Goal: Information Seeking & Learning: Learn about a topic

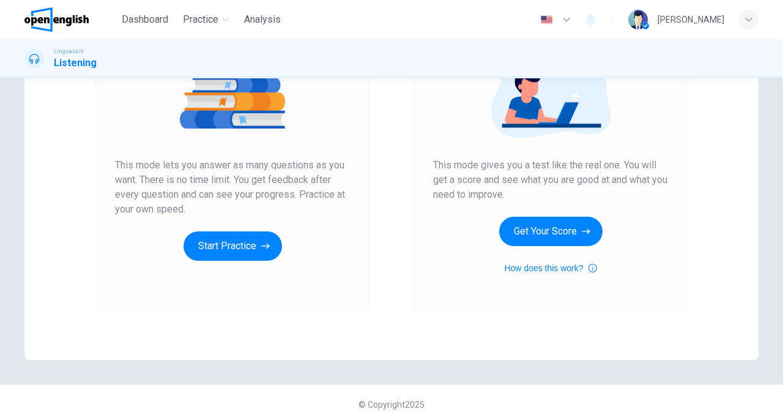
scroll to position [180, 0]
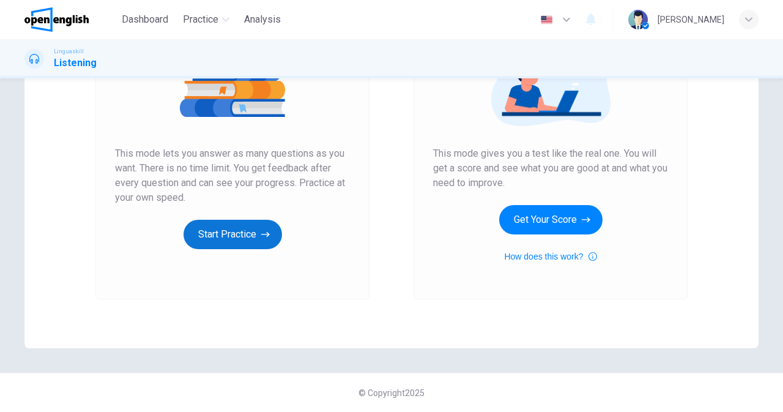
click at [227, 237] on button "Start Practice" at bounding box center [232, 234] width 98 height 29
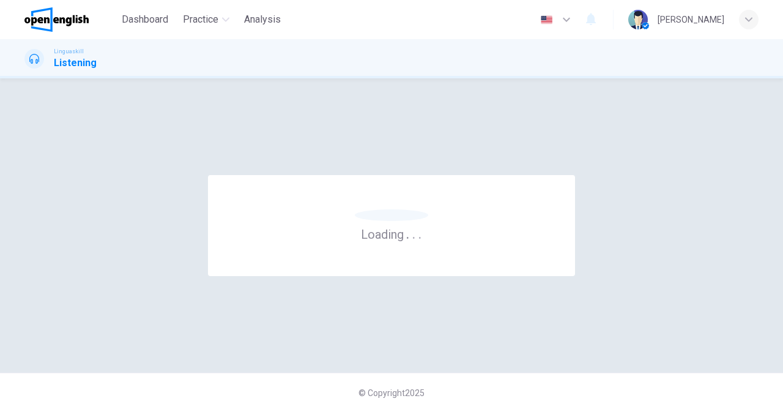
scroll to position [0, 0]
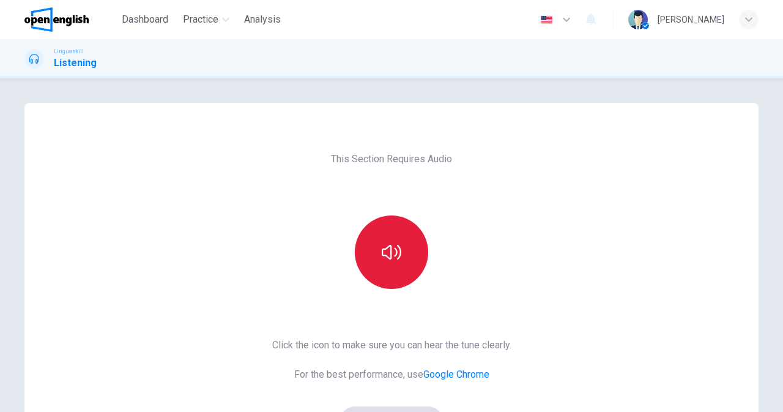
click at [396, 262] on button "button" at bounding box center [391, 251] width 73 height 73
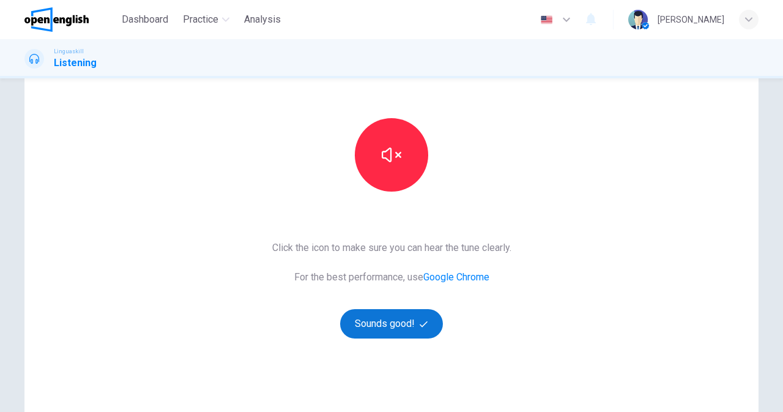
click at [372, 326] on button "Sounds good!" at bounding box center [391, 323] width 103 height 29
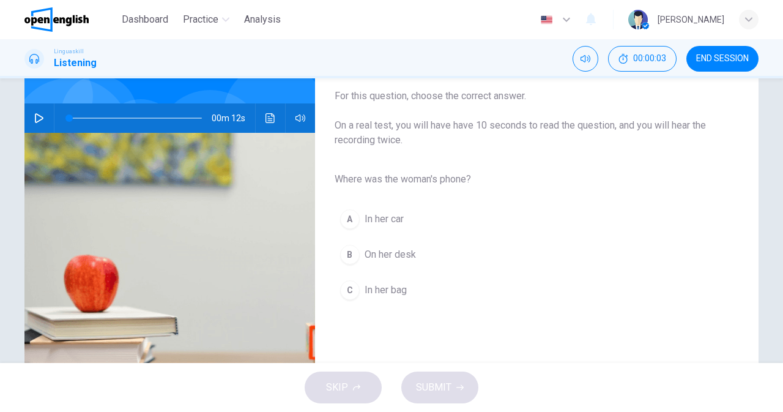
click at [36, 118] on icon "button" at bounding box center [39, 118] width 10 height 10
click at [358, 298] on button "C In her bag" at bounding box center [527, 290] width 385 height 31
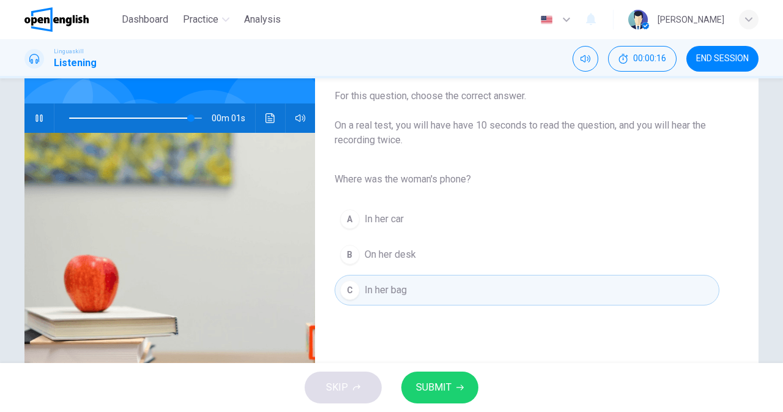
type input "*"
click at [423, 382] on span "SUBMIT" at bounding box center [433, 387] width 35 height 17
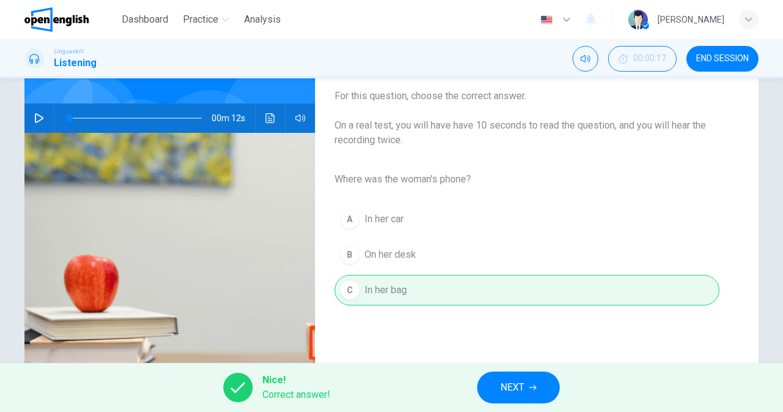
click at [509, 391] on span "NEXT" at bounding box center [512, 387] width 24 height 17
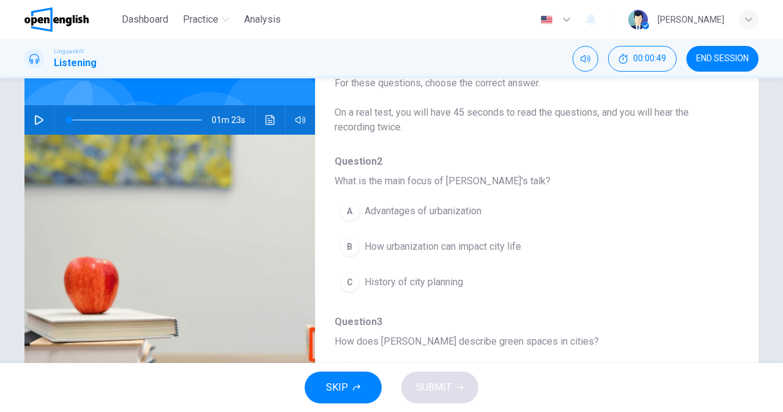
scroll to position [0, 0]
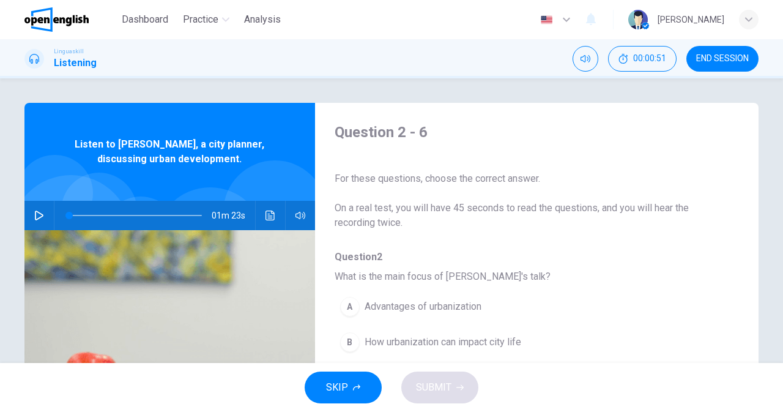
click at [36, 215] on icon "button" at bounding box center [39, 215] width 10 height 10
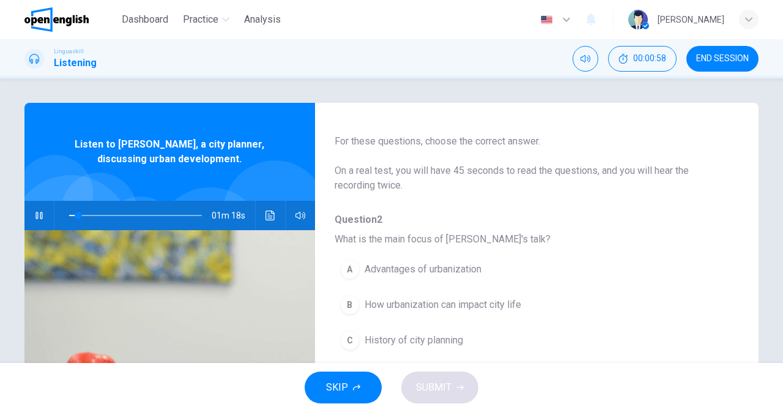
scroll to position [65, 0]
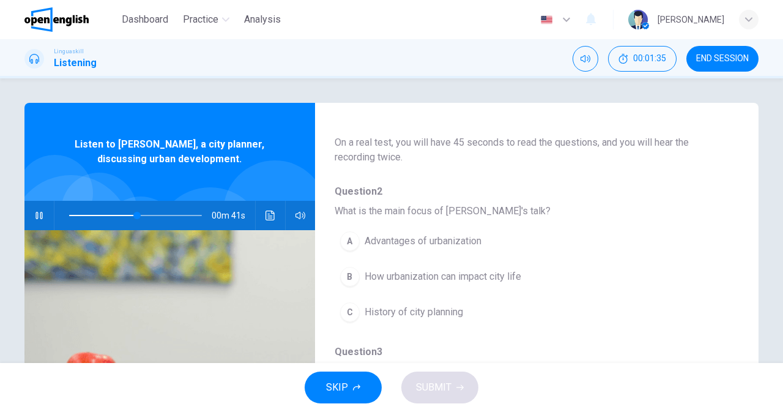
click at [482, 286] on button "B How urbanization can impact city life" at bounding box center [505, 276] width 341 height 31
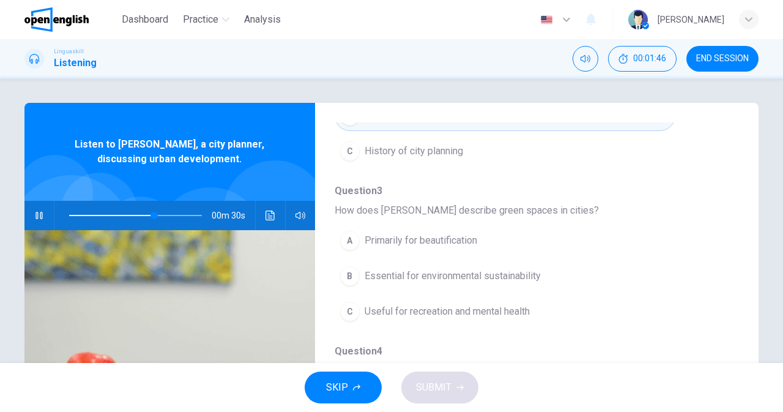
scroll to position [229, 0]
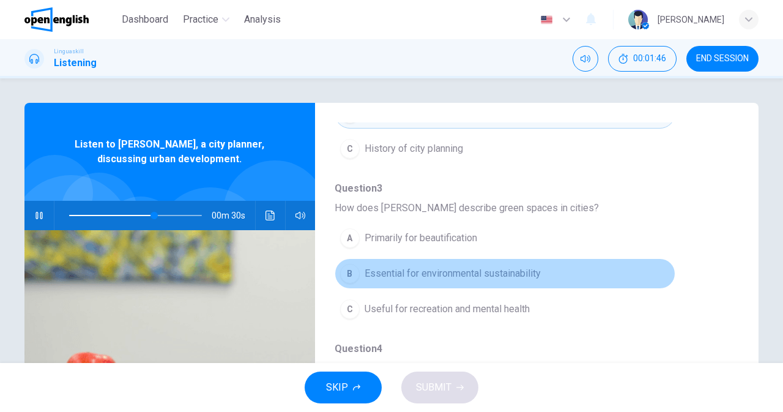
click at [531, 279] on span "Essential for environmental sustainability" at bounding box center [452, 273] width 176 height 15
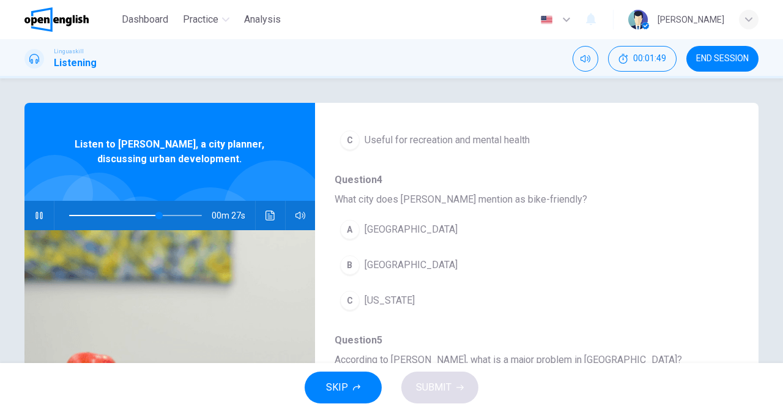
scroll to position [401, 0]
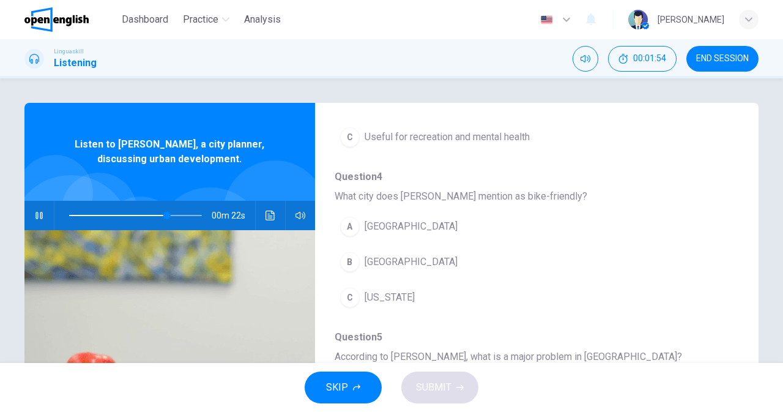
click at [393, 265] on span "[GEOGRAPHIC_DATA]" at bounding box center [410, 261] width 93 height 15
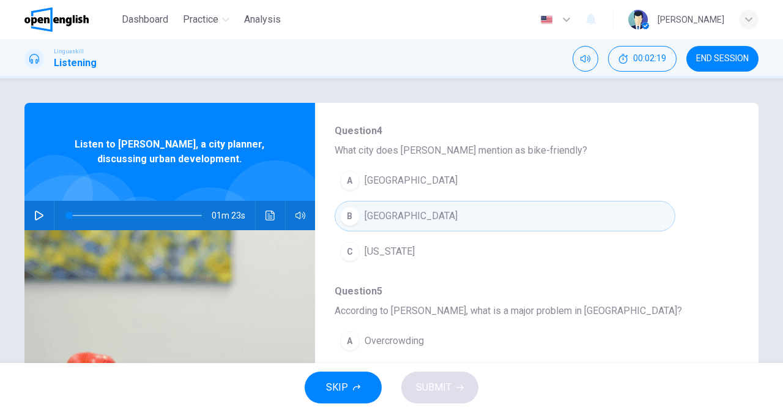
scroll to position [528, 0]
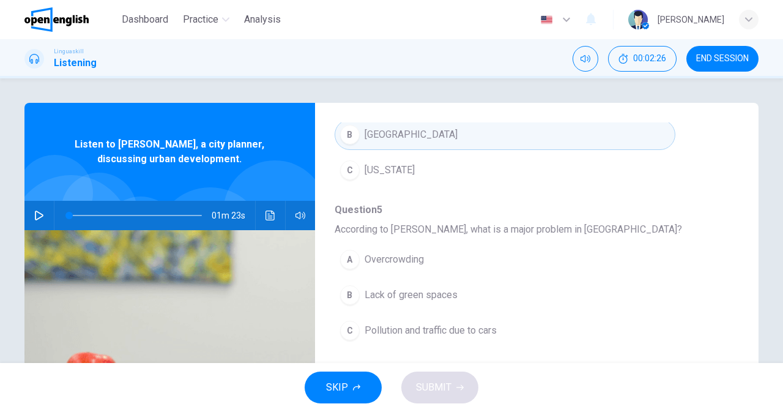
click at [35, 209] on button "button" at bounding box center [39, 215] width 20 height 29
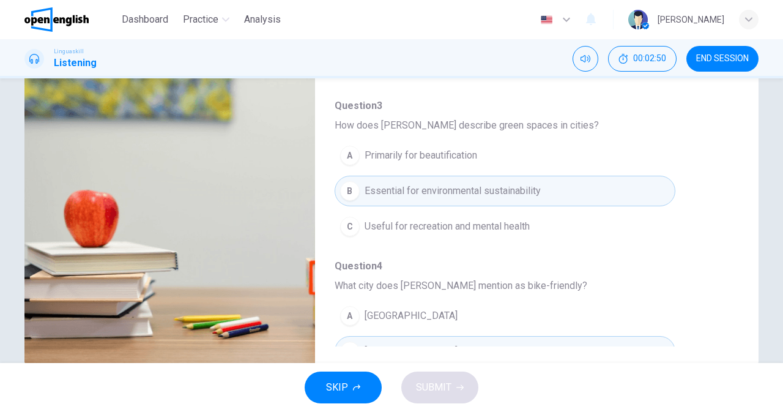
scroll to position [148, 0]
click at [508, 268] on span "Question 4" at bounding box center [527, 267] width 385 height 15
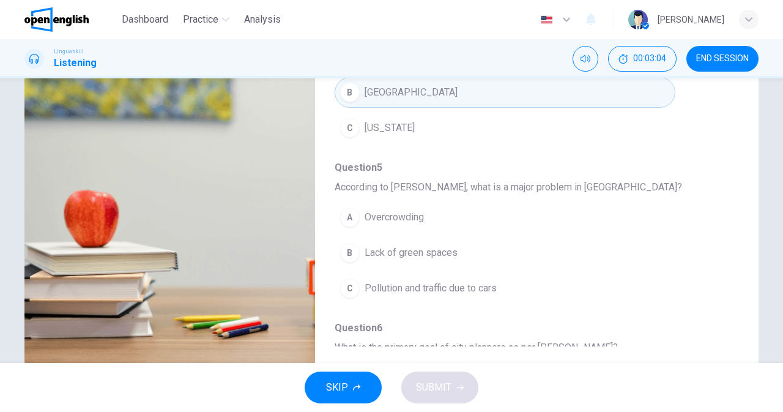
scroll to position [427, 0]
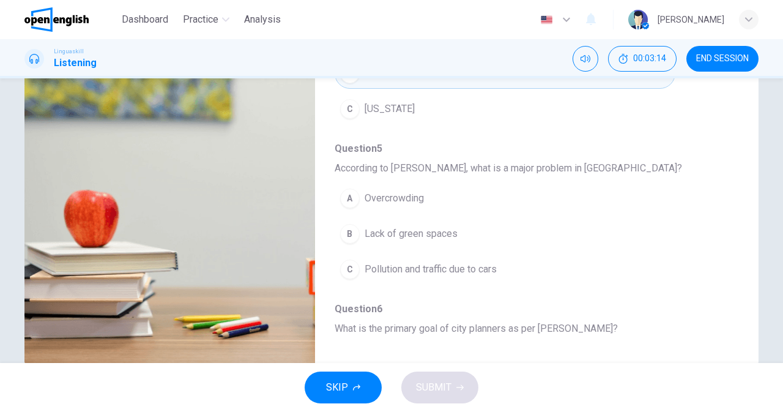
click at [450, 279] on button "C Pollution and traffic due to cars" at bounding box center [505, 269] width 341 height 31
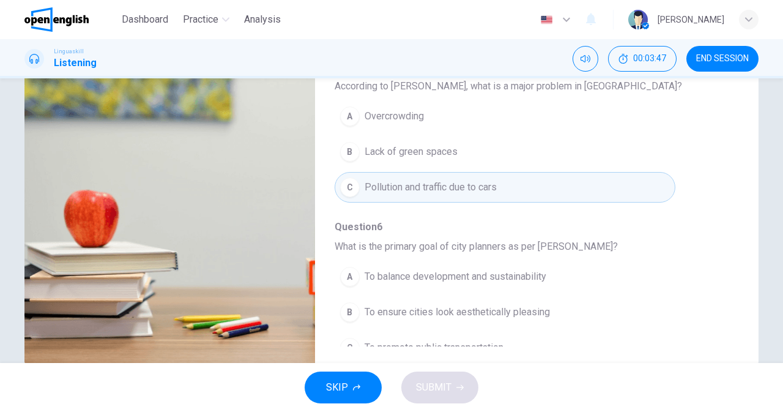
scroll to position [509, 0]
type input "*"
click at [507, 273] on span "To balance development and sustainability" at bounding box center [455, 275] width 182 height 15
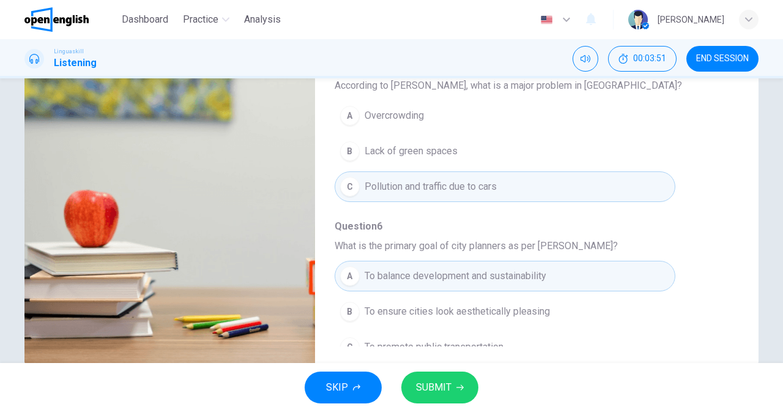
click at [448, 394] on span "SUBMIT" at bounding box center [433, 387] width 35 height 17
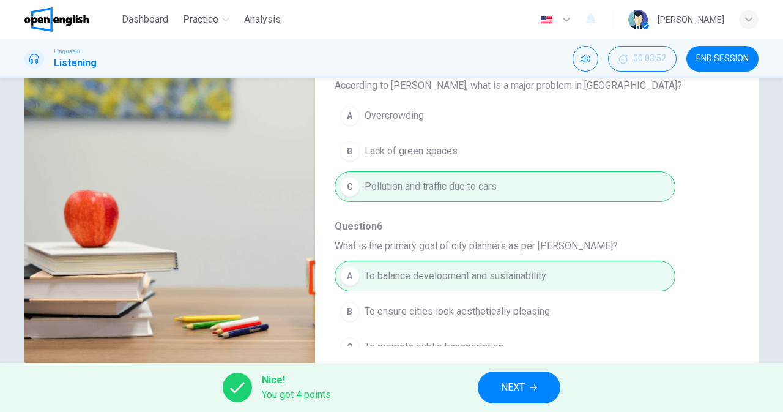
click at [512, 376] on button "NEXT" at bounding box center [519, 387] width 83 height 32
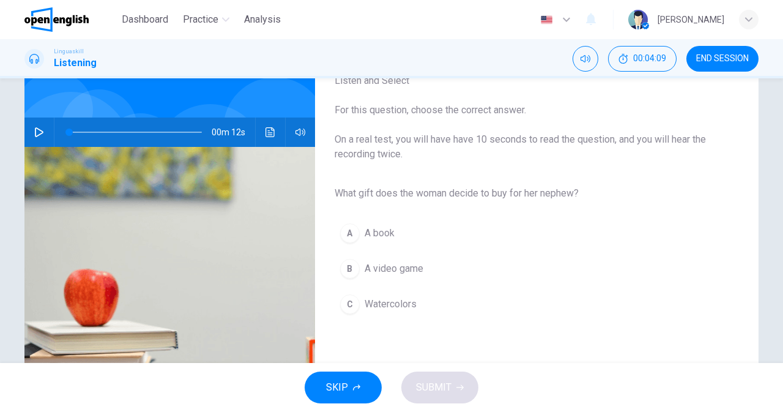
scroll to position [76, 0]
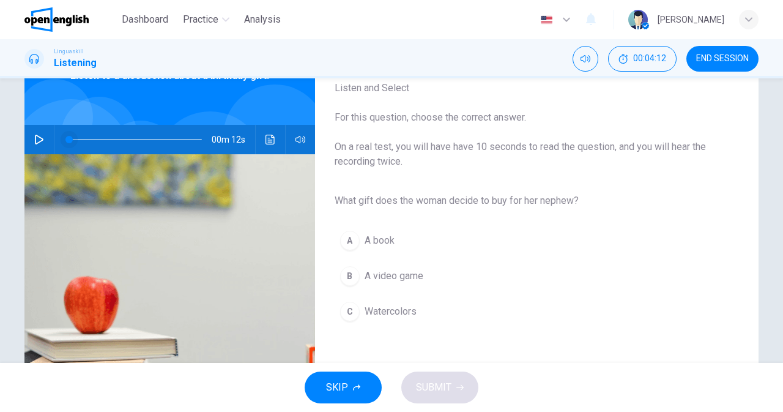
click at [65, 143] on span at bounding box center [68, 139] width 7 height 7
click at [35, 138] on icon "button" at bounding box center [39, 140] width 10 height 10
click at [38, 138] on icon "button" at bounding box center [39, 140] width 9 height 10
type input "*"
click at [374, 308] on span "Watercolors" at bounding box center [390, 311] width 52 height 15
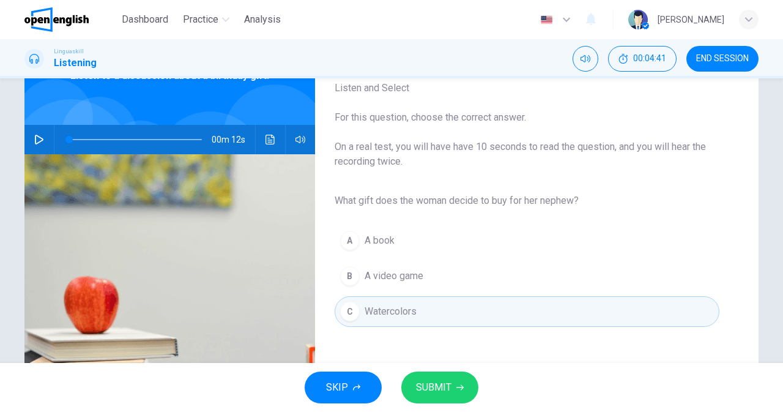
click at [435, 392] on span "SUBMIT" at bounding box center [433, 387] width 35 height 17
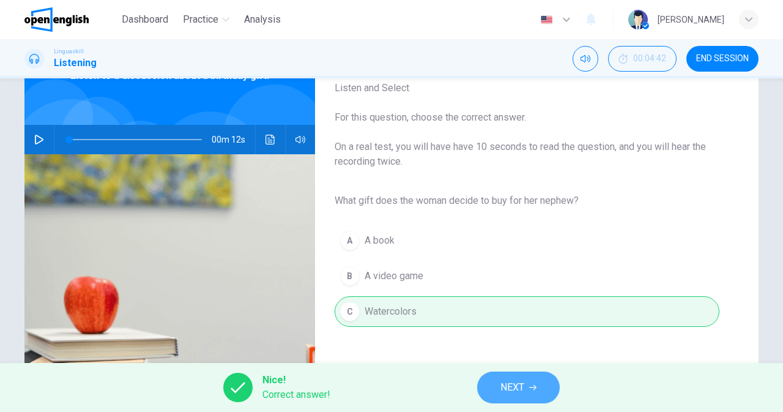
click at [492, 373] on button "NEXT" at bounding box center [518, 387] width 83 height 32
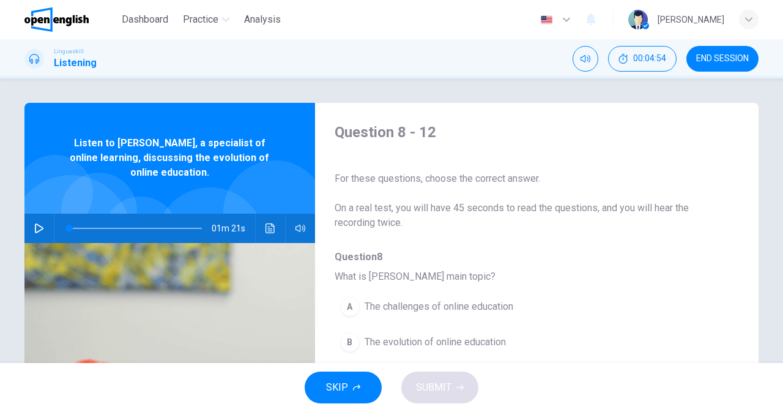
click at [35, 228] on icon "button" at bounding box center [39, 228] width 10 height 10
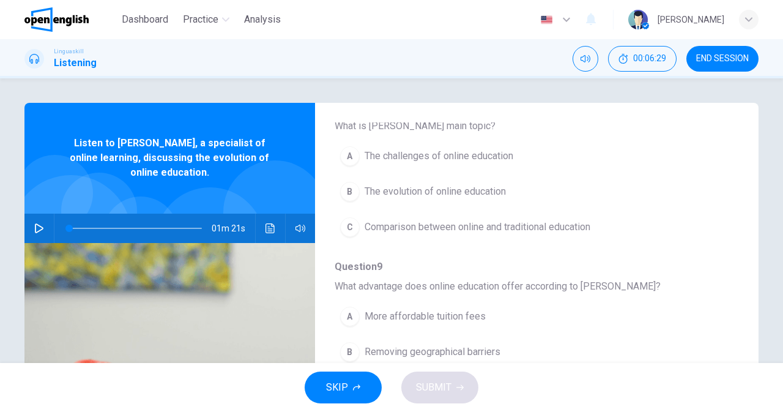
scroll to position [152, 0]
click at [444, 190] on span "The evolution of online education" at bounding box center [434, 190] width 141 height 15
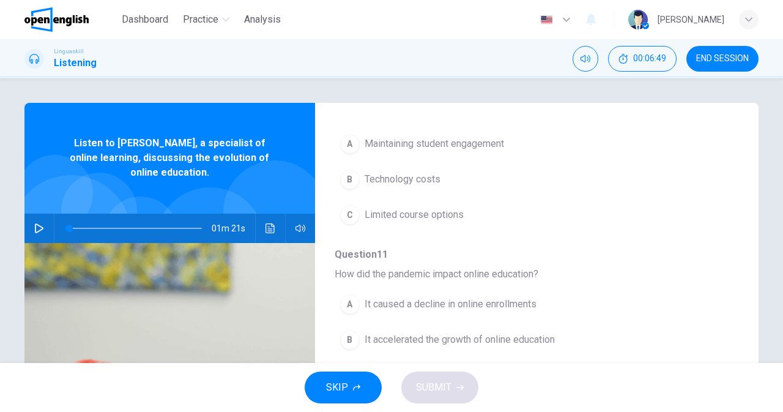
scroll to position [528, 0]
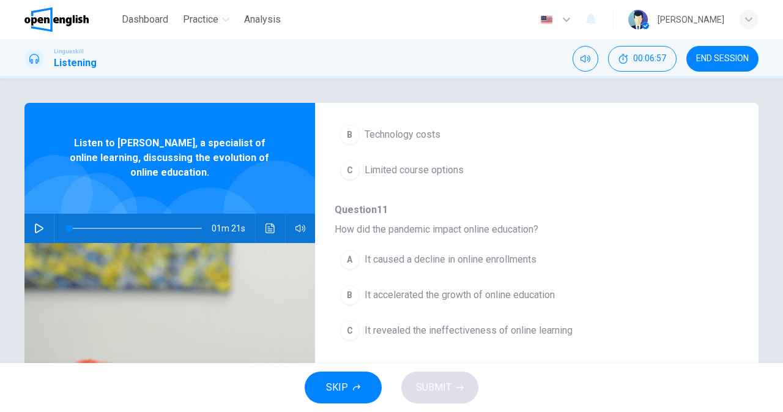
click at [38, 229] on icon "button" at bounding box center [39, 228] width 9 height 10
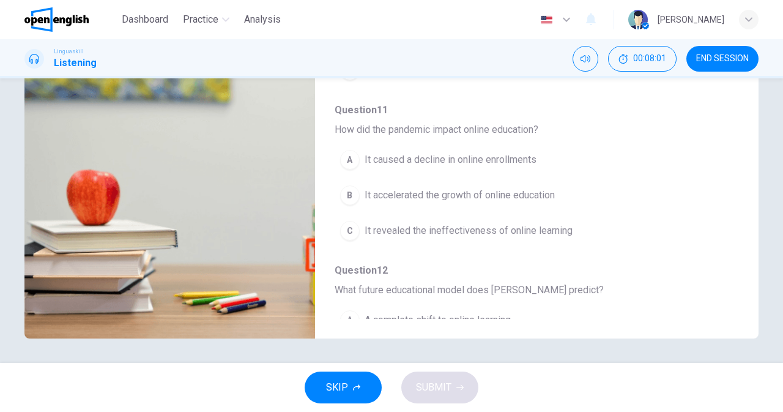
scroll to position [436, 0]
click at [526, 202] on span "It accelerated the growth of online education" at bounding box center [459, 197] width 190 height 15
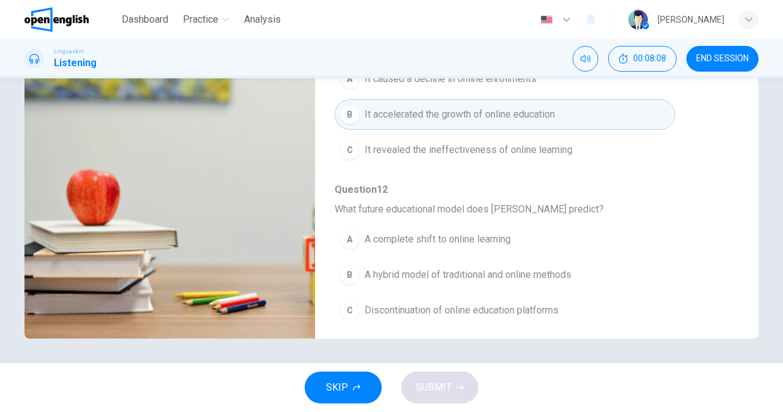
scroll to position [528, 0]
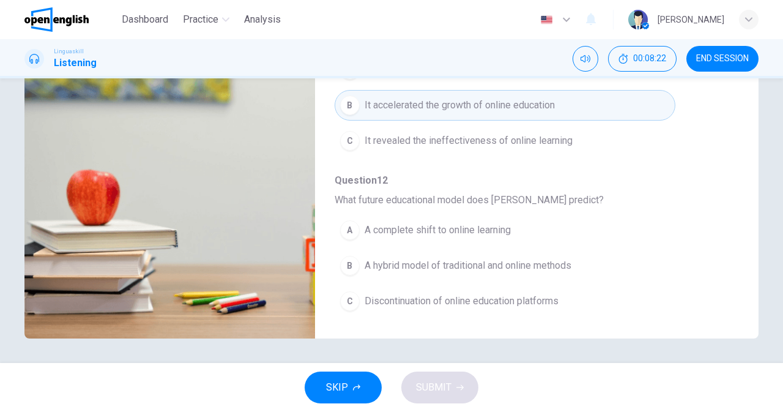
click at [562, 262] on span "A hybrid model of traditional and online methods" at bounding box center [467, 265] width 207 height 15
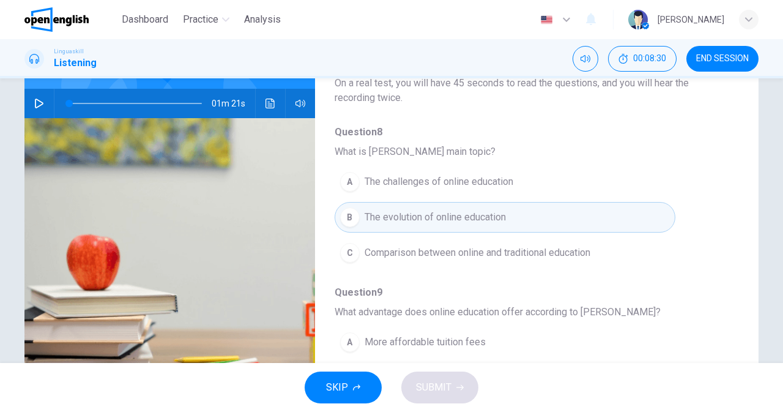
scroll to position [124, 0]
click at [494, 183] on span "The challenges of online education" at bounding box center [438, 182] width 149 height 15
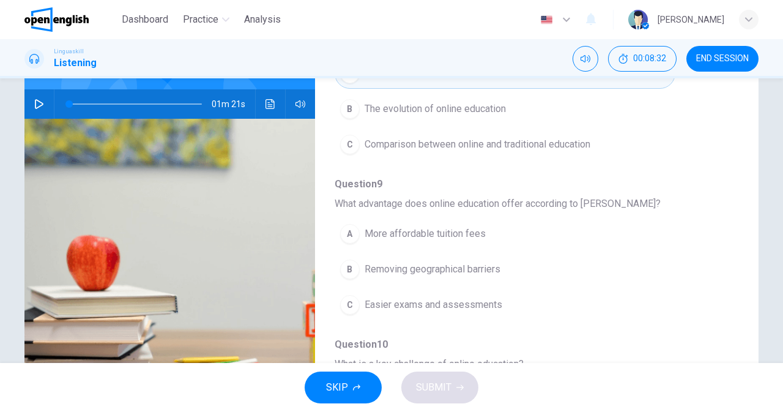
scroll to position [111, 0]
click at [471, 234] on span "More affordable tuition fees" at bounding box center [424, 231] width 121 height 15
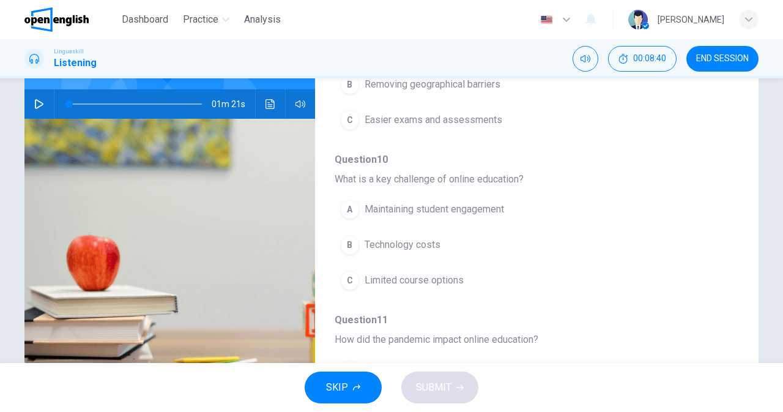
scroll to position [294, 0]
click at [37, 104] on icon "button" at bounding box center [39, 104] width 10 height 10
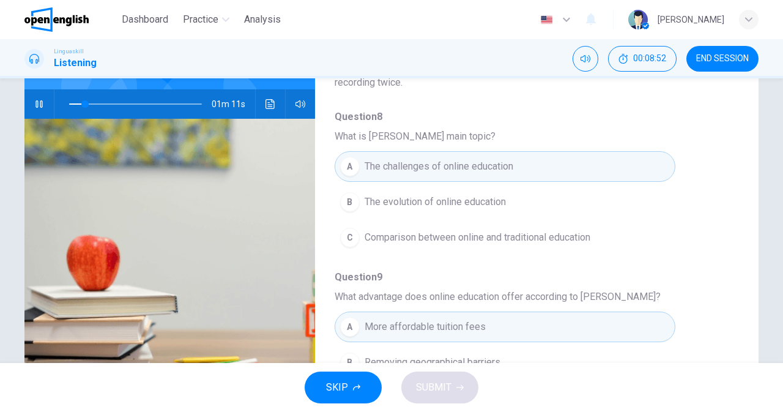
scroll to position [19, 0]
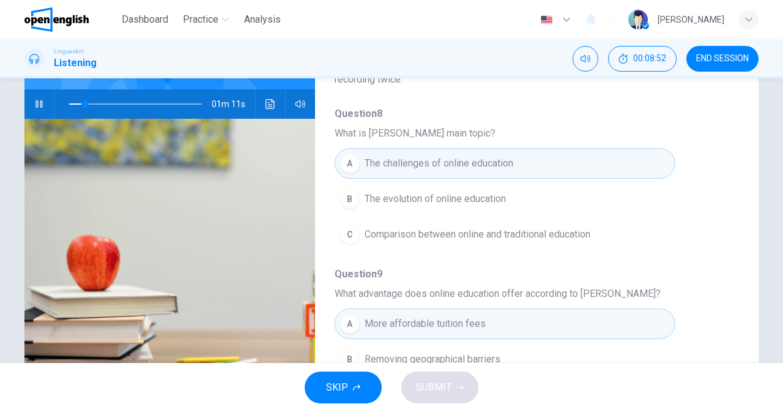
click at [489, 201] on span "The evolution of online education" at bounding box center [434, 198] width 141 height 15
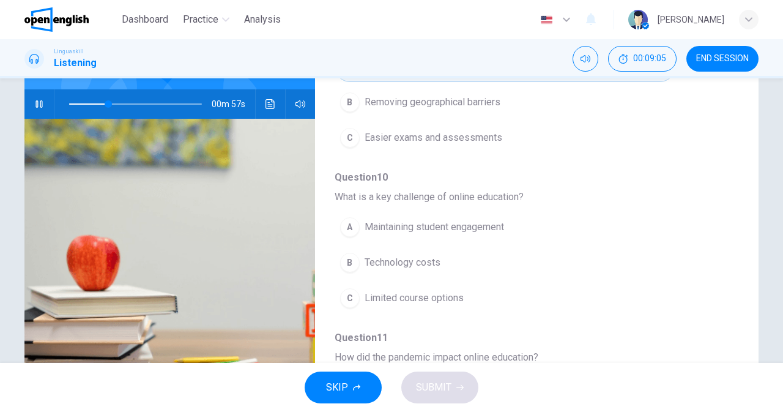
scroll to position [276, 0]
click at [419, 226] on span "Maintaining student engagement" at bounding box center [433, 226] width 139 height 15
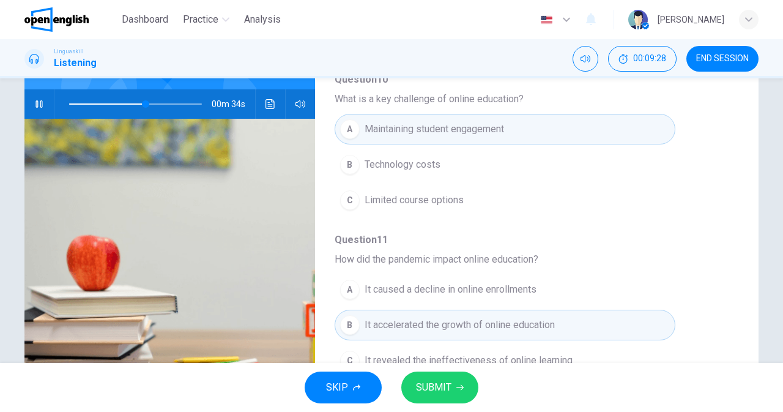
scroll to position [375, 0]
click at [443, 383] on span "SUBMIT" at bounding box center [433, 387] width 35 height 17
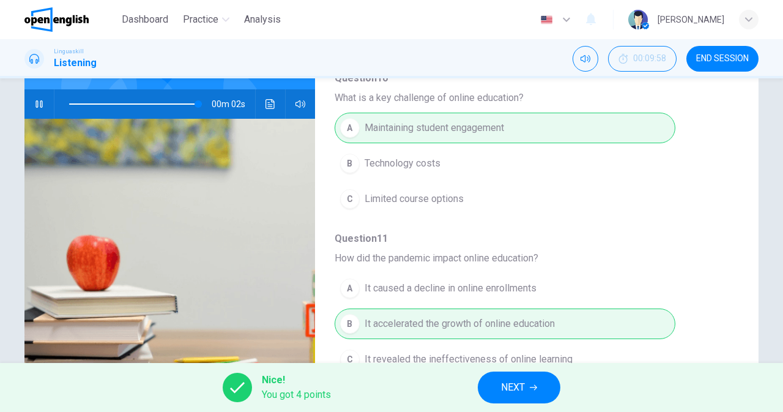
type input "**"
click at [516, 394] on span "NEXT" at bounding box center [513, 387] width 24 height 17
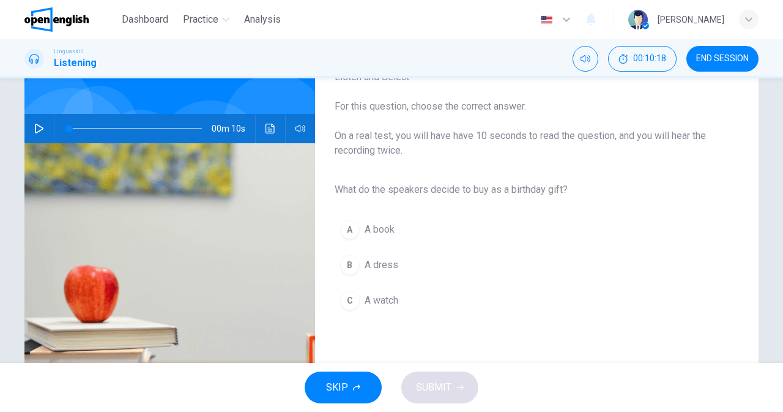
scroll to position [81, 0]
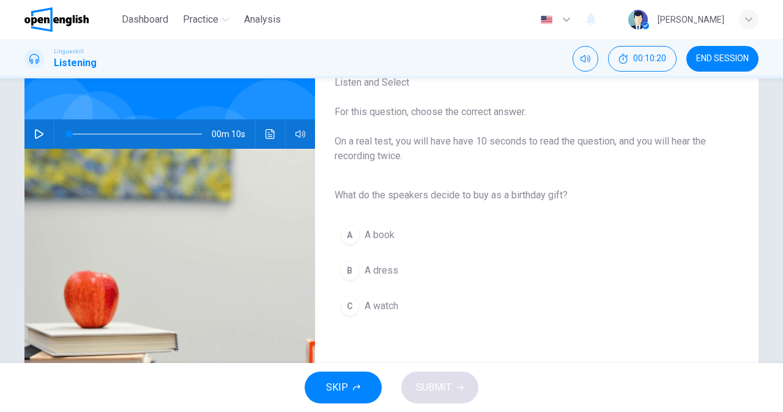
click at [40, 133] on icon "button" at bounding box center [39, 134] width 10 height 10
type input "*"
click at [366, 224] on button "A A book" at bounding box center [527, 235] width 385 height 31
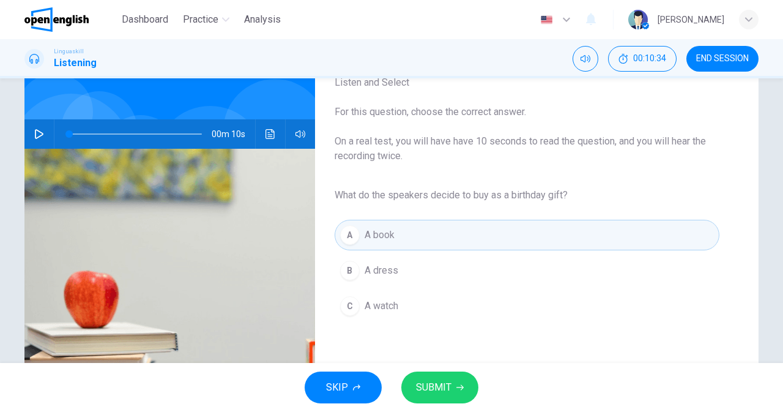
click at [459, 387] on icon "button" at bounding box center [459, 388] width 7 height 6
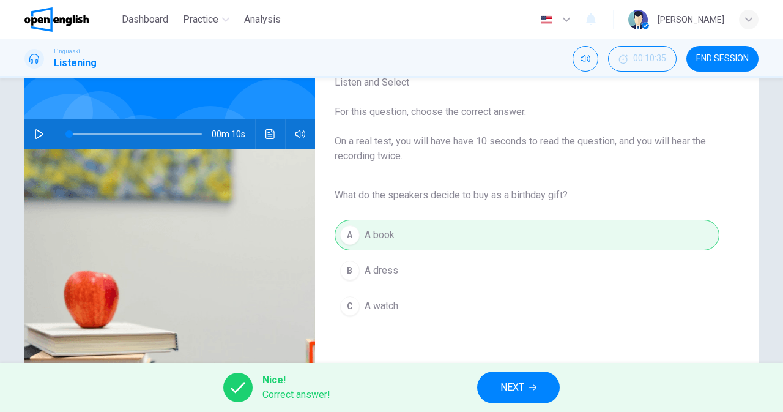
click at [501, 391] on span "NEXT" at bounding box center [512, 387] width 24 height 17
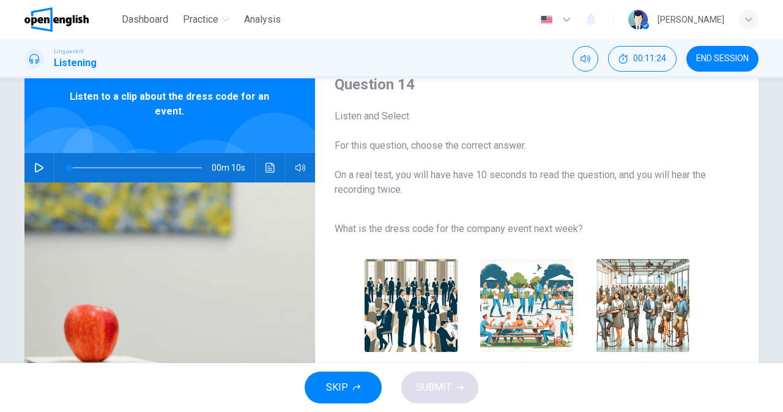
scroll to position [42, 0]
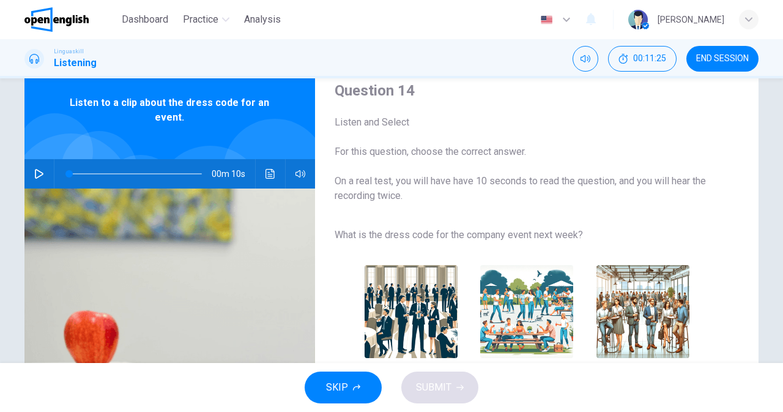
click at [35, 170] on icon "button" at bounding box center [39, 174] width 10 height 10
click at [421, 307] on img "button" at bounding box center [410, 311] width 93 height 93
click at [423, 381] on span "SUBMIT" at bounding box center [433, 387] width 35 height 17
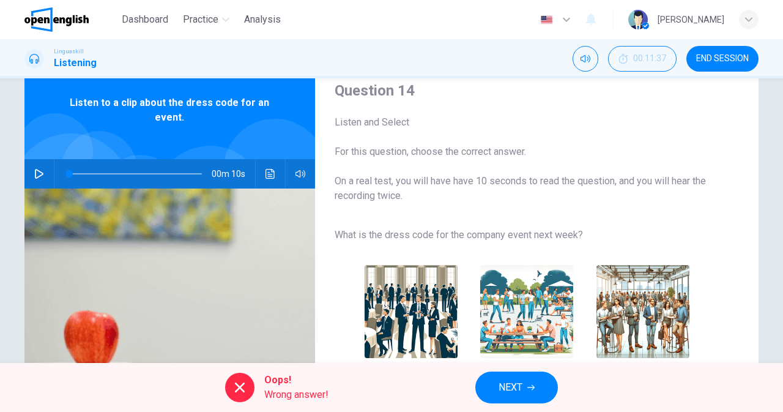
click at [37, 174] on icon "button" at bounding box center [39, 174] width 10 height 10
click at [648, 320] on div "A B C" at bounding box center [527, 326] width 385 height 138
click at [619, 322] on div "A B C" at bounding box center [527, 326] width 385 height 138
click at [621, 314] on div "A B C" at bounding box center [527, 326] width 385 height 138
type input "*"
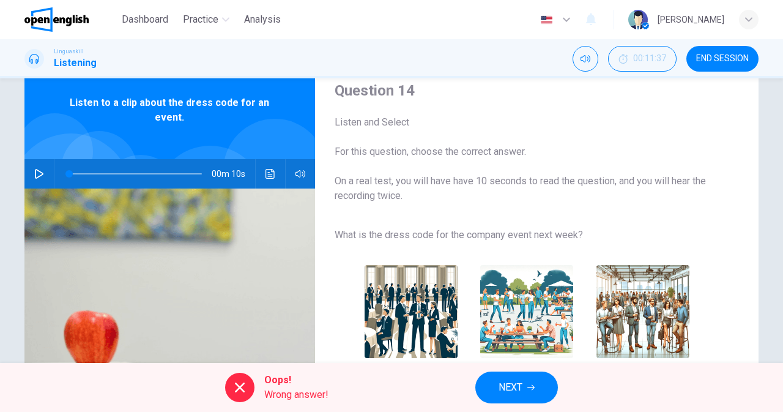
click at [517, 383] on span "NEXT" at bounding box center [510, 387] width 24 height 17
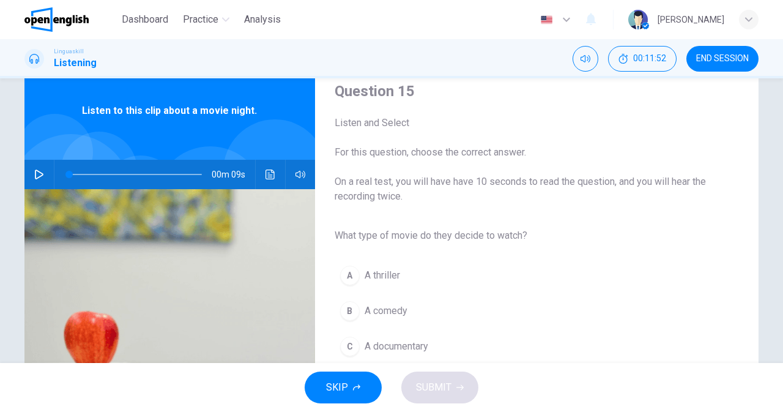
scroll to position [43, 0]
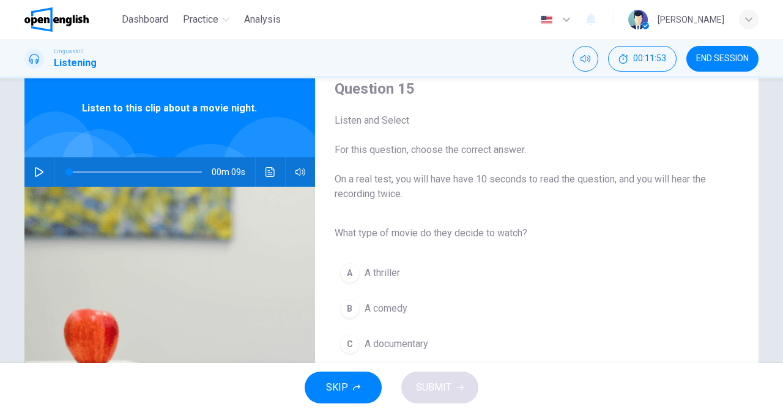
click at [30, 170] on button "button" at bounding box center [39, 171] width 20 height 29
type input "*"
click at [406, 306] on button "B A comedy" at bounding box center [527, 308] width 385 height 31
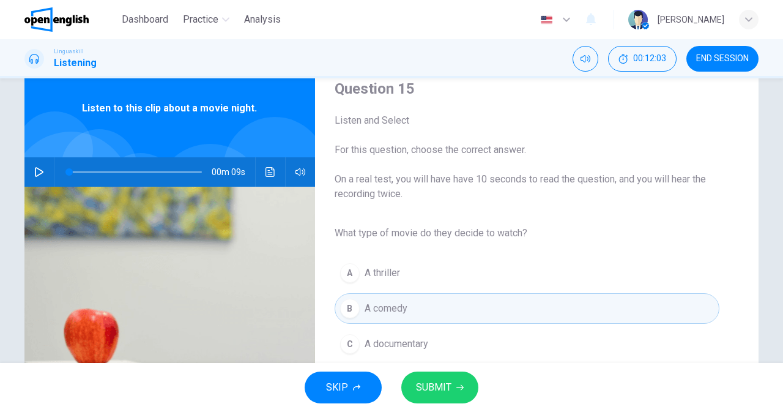
click at [425, 386] on span "SUBMIT" at bounding box center [433, 387] width 35 height 17
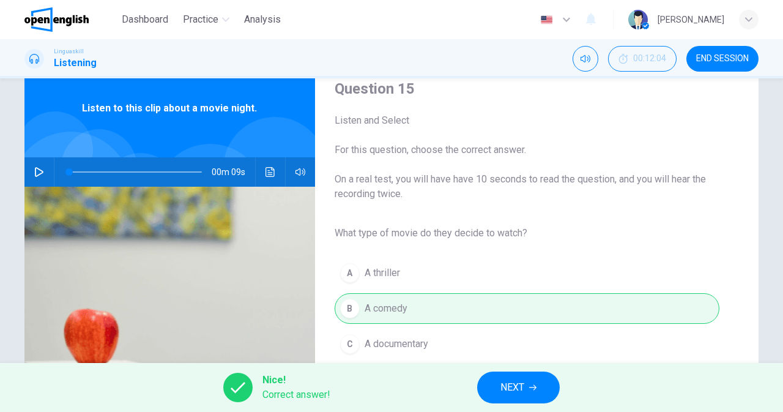
click at [488, 382] on button "NEXT" at bounding box center [518, 387] width 83 height 32
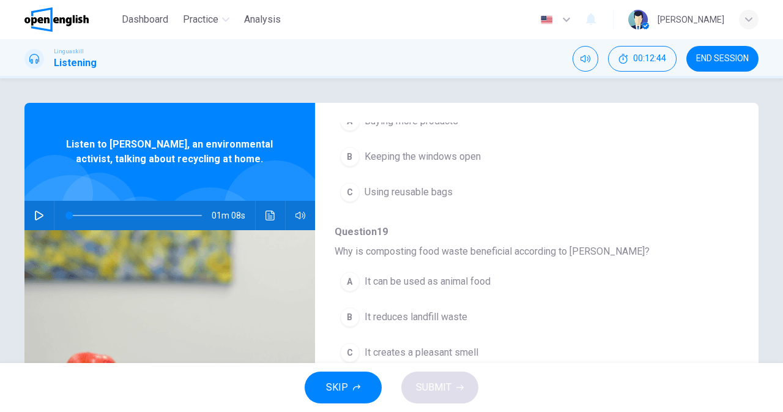
scroll to position [528, 0]
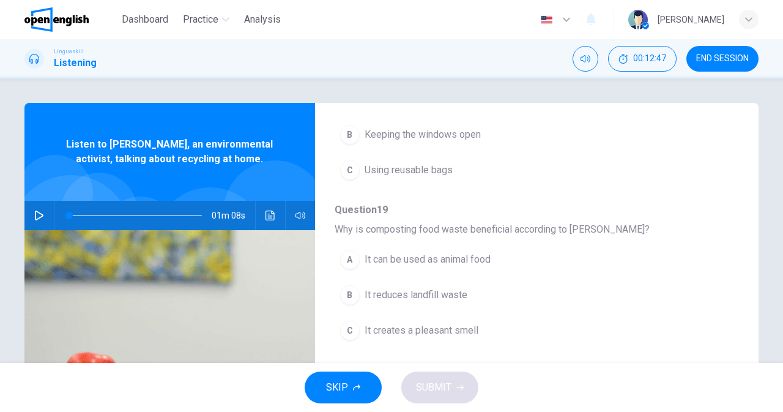
click at [37, 213] on icon "button" at bounding box center [39, 215] width 9 height 10
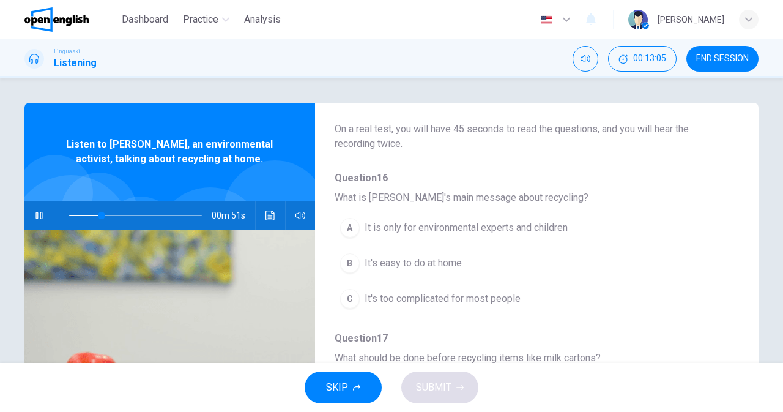
scroll to position [79, 0]
click at [400, 267] on span "It's easy to do at home" at bounding box center [412, 262] width 97 height 15
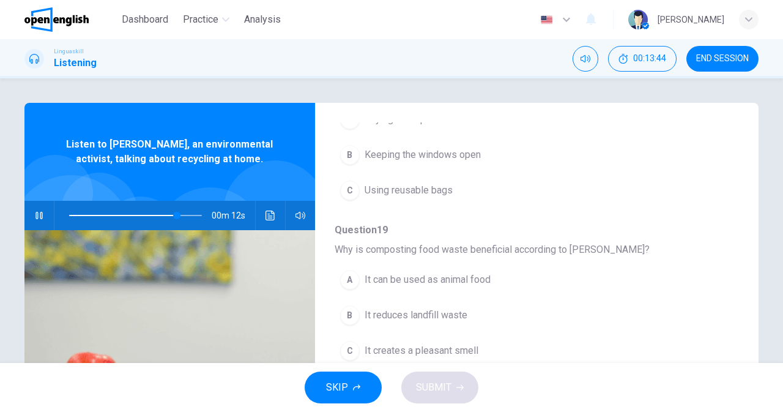
scroll to position [528, 0]
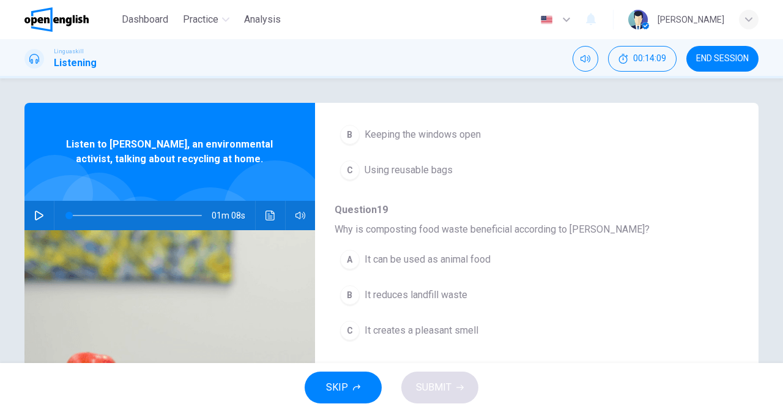
click at [37, 213] on icon "button" at bounding box center [39, 215] width 9 height 10
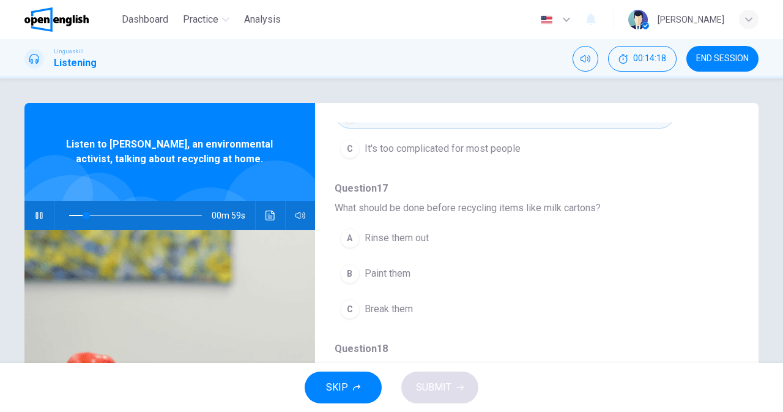
scroll to position [242, 0]
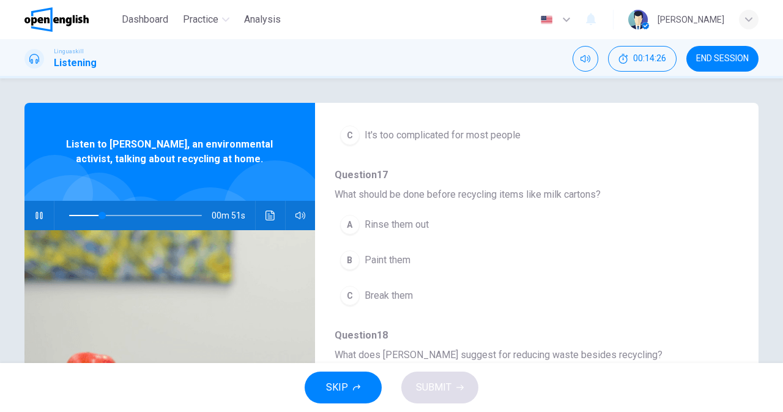
click at [407, 330] on span "Question 18" at bounding box center [527, 335] width 385 height 15
click at [407, 333] on span "Question 18" at bounding box center [527, 335] width 385 height 15
click at [374, 300] on span "Break them" at bounding box center [388, 295] width 48 height 15
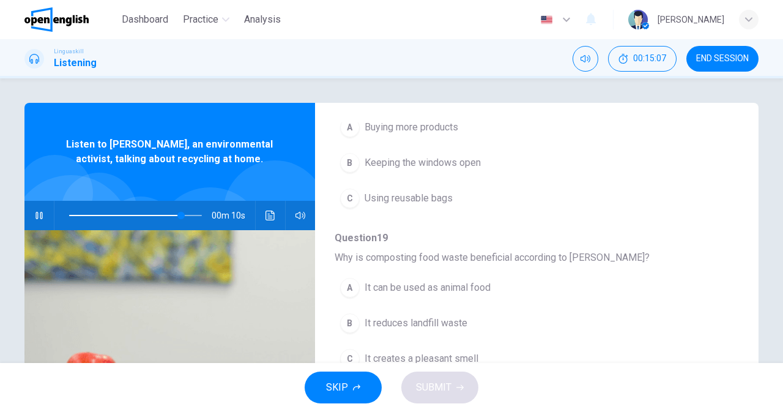
scroll to position [528, 0]
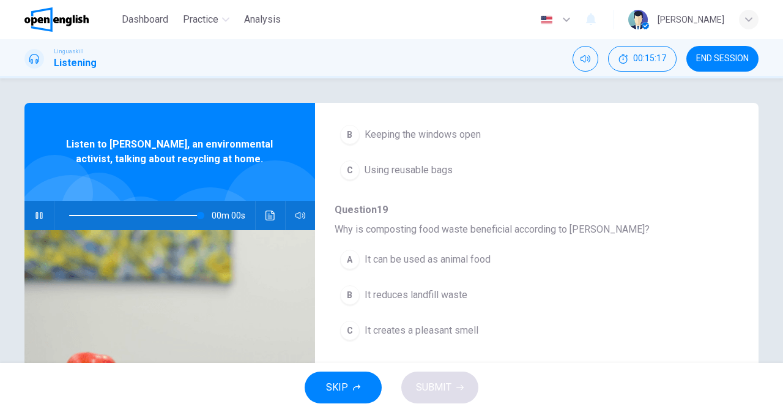
type input "*"
click at [393, 308] on button "B It reduces landfill waste" at bounding box center [505, 294] width 341 height 31
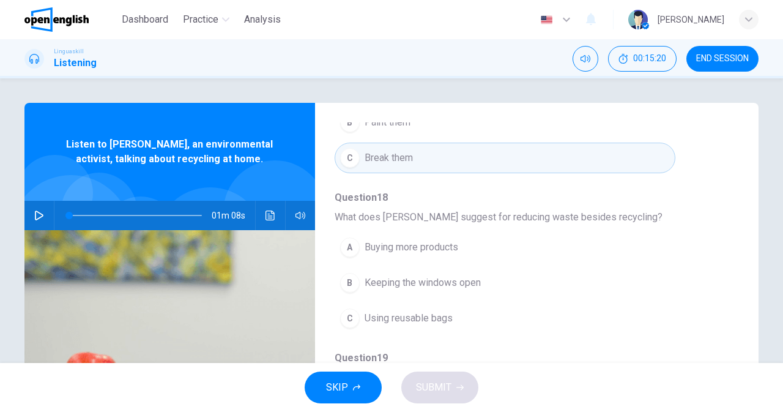
scroll to position [377, 0]
click at [387, 324] on span "Using reusable bags" at bounding box center [408, 320] width 88 height 15
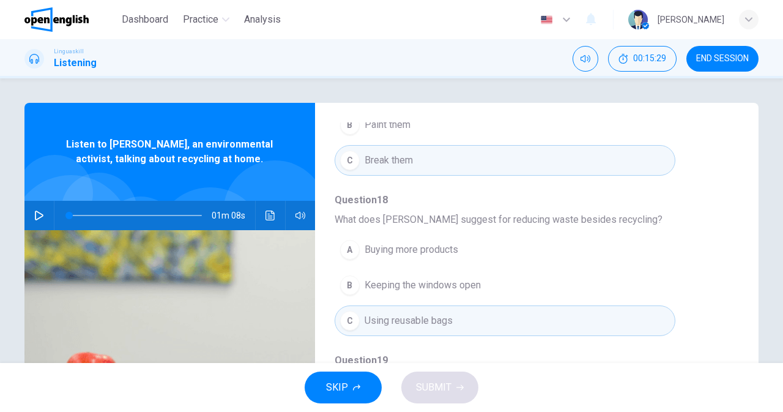
click at [344, 384] on span "SKIP" at bounding box center [337, 387] width 22 height 17
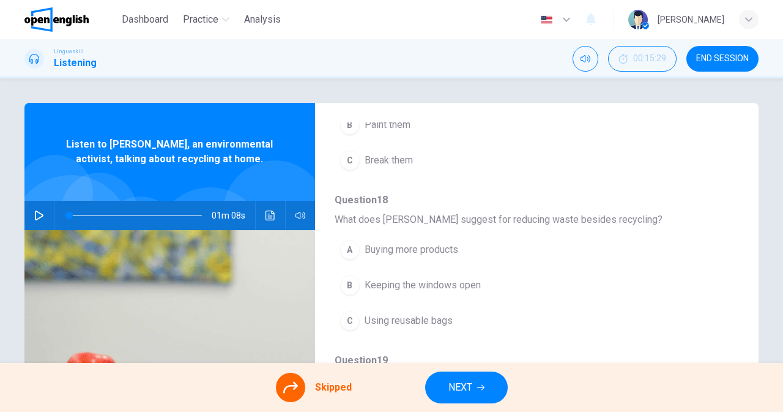
click at [442, 397] on button "NEXT" at bounding box center [466, 387] width 83 height 32
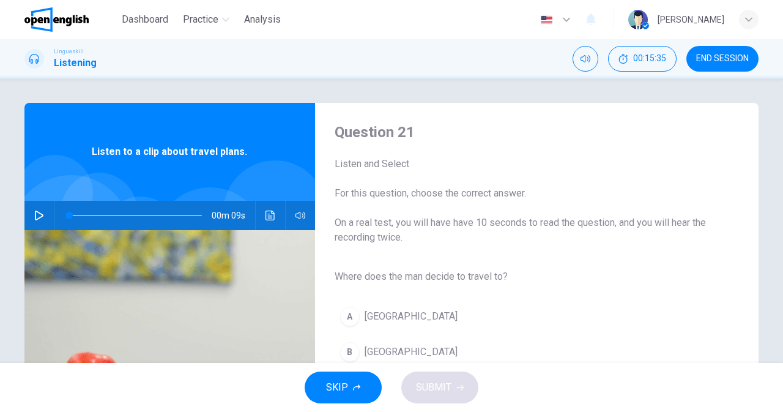
click at [31, 213] on button "button" at bounding box center [39, 215] width 20 height 29
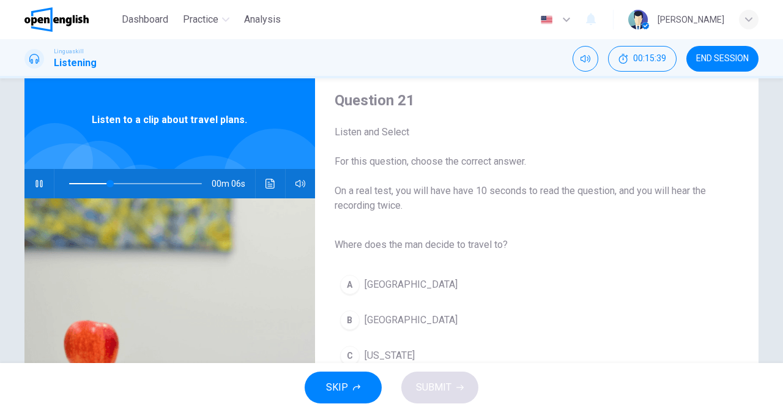
scroll to position [54, 0]
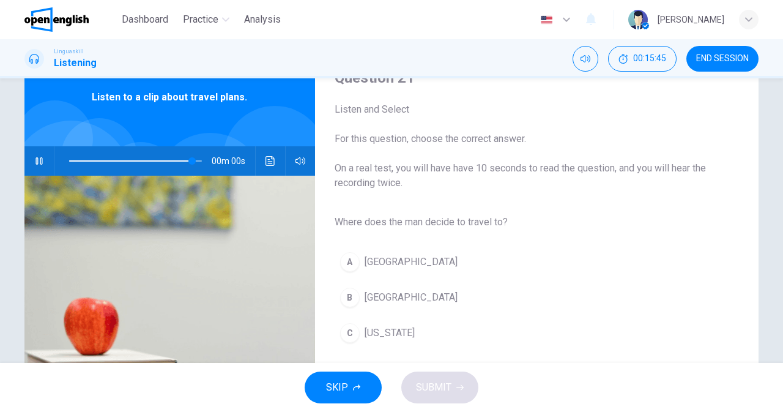
click at [351, 301] on div "B" at bounding box center [350, 297] width 20 height 20
type input "*"
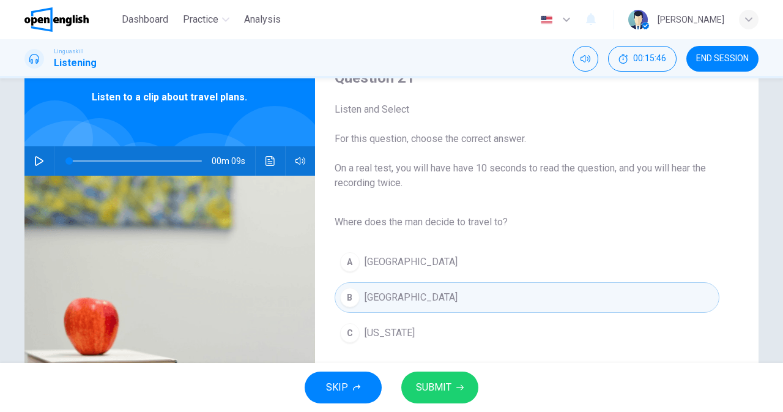
click at [420, 390] on span "SUBMIT" at bounding box center [433, 387] width 35 height 17
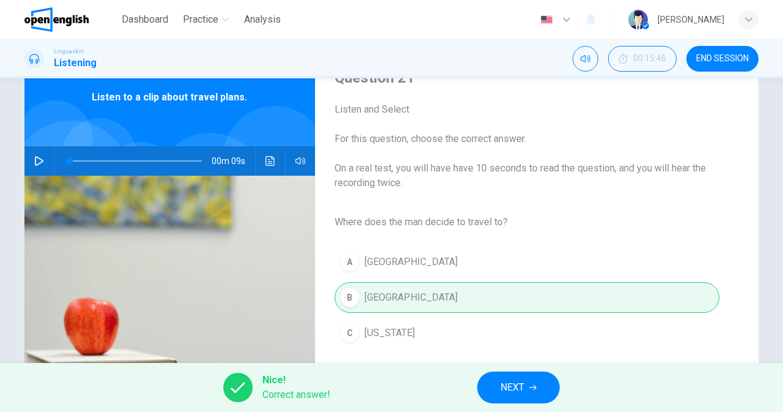
click at [487, 387] on button "NEXT" at bounding box center [518, 387] width 83 height 32
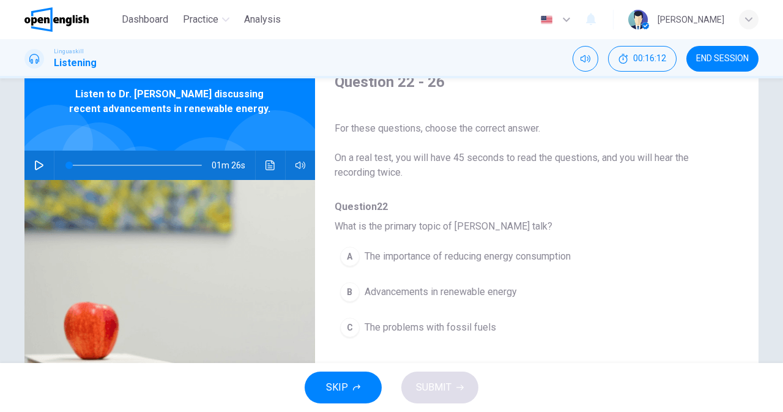
scroll to position [0, 0]
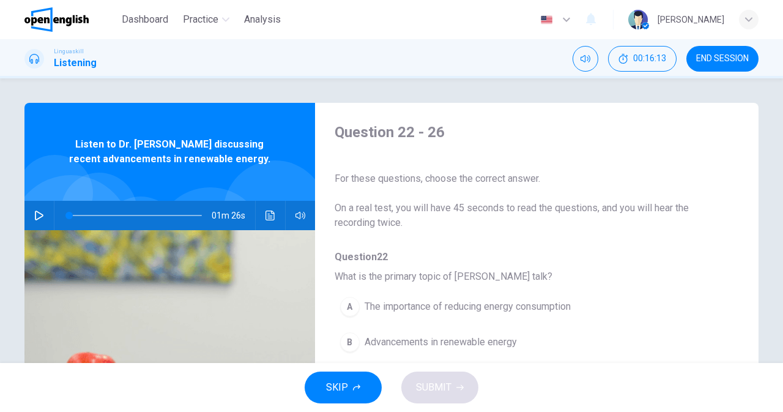
click at [39, 218] on icon "button" at bounding box center [39, 215] width 10 height 10
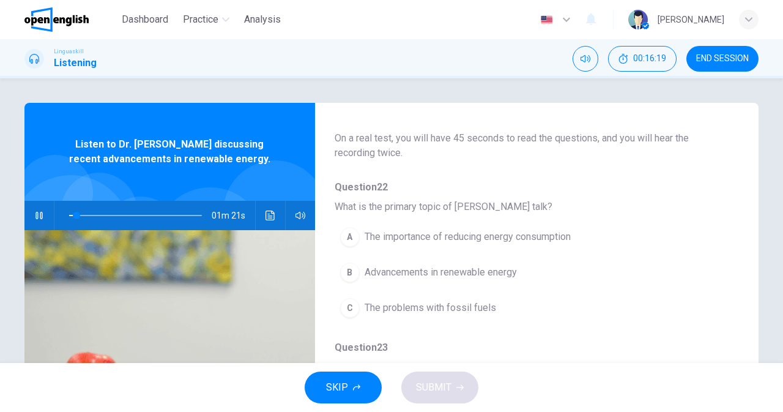
scroll to position [73, 0]
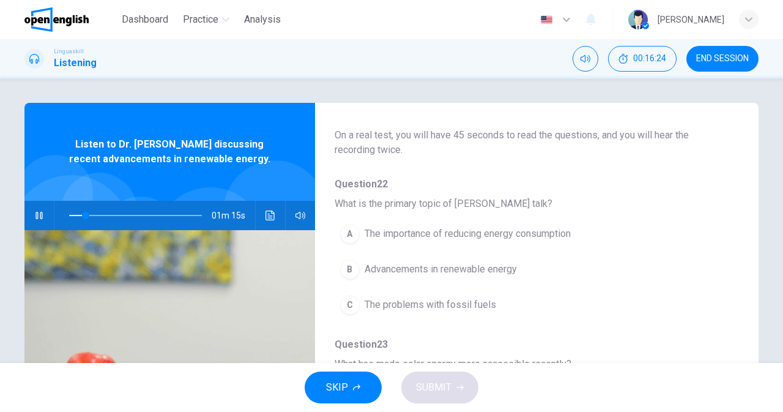
click at [383, 272] on span "Advancements in renewable energy" at bounding box center [440, 269] width 152 height 15
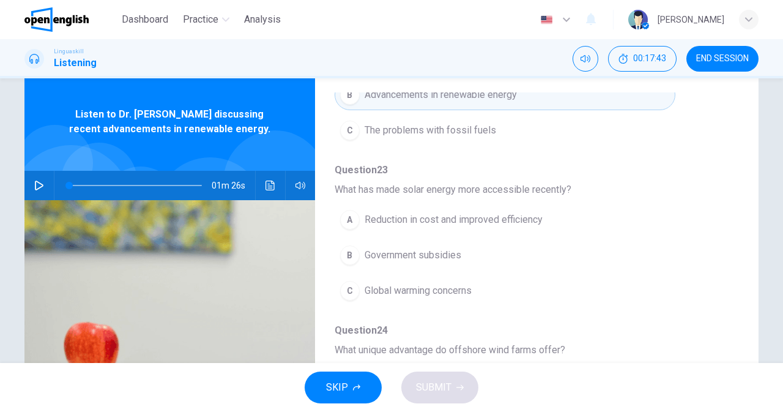
scroll to position [0, 0]
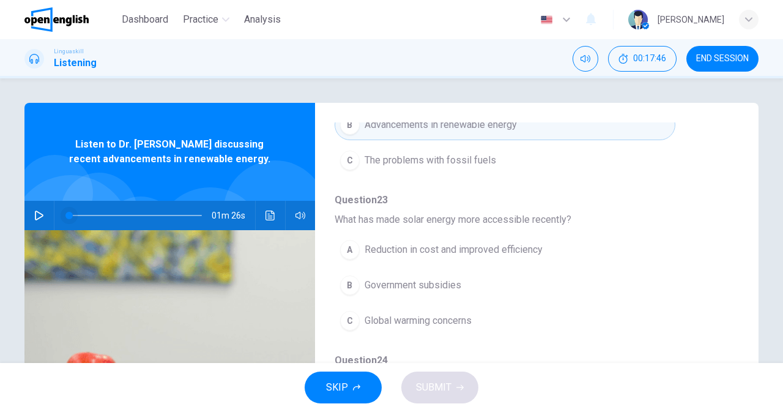
click at [66, 215] on span at bounding box center [68, 215] width 7 height 7
click at [36, 209] on button "button" at bounding box center [39, 215] width 20 height 29
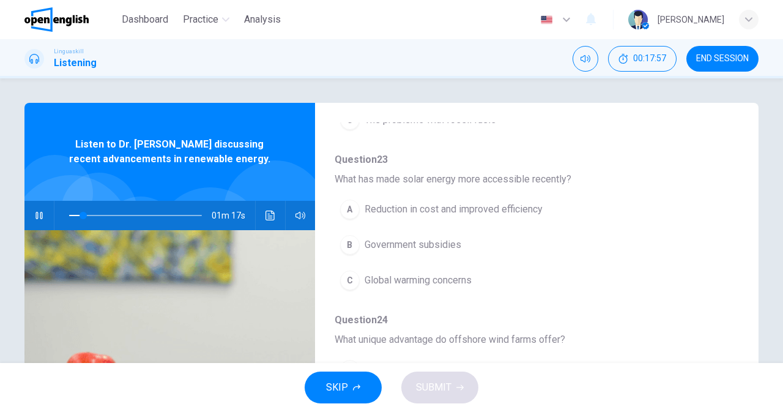
scroll to position [259, 0]
click at [401, 207] on span "Reduction in cost and improved efficiency" at bounding box center [453, 207] width 178 height 15
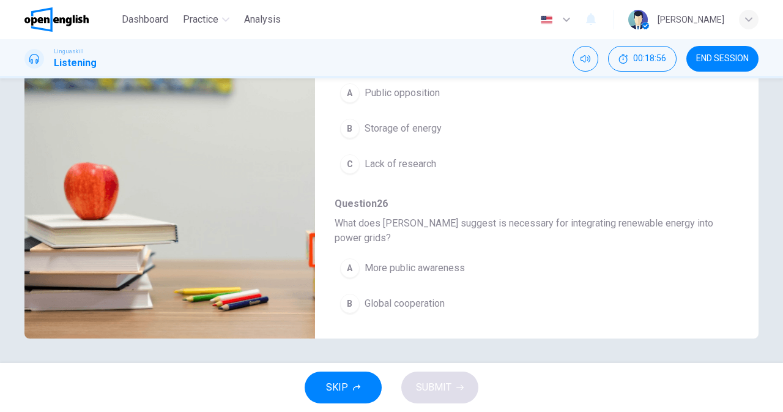
scroll to position [542, 0]
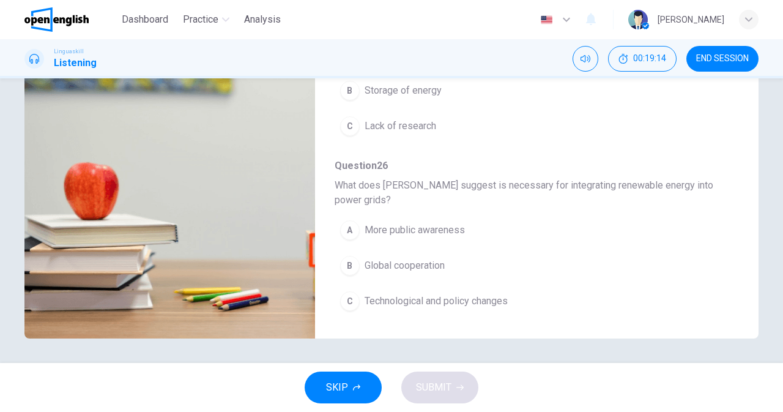
type input "*"
click at [440, 275] on button "B Global cooperation" at bounding box center [505, 265] width 341 height 31
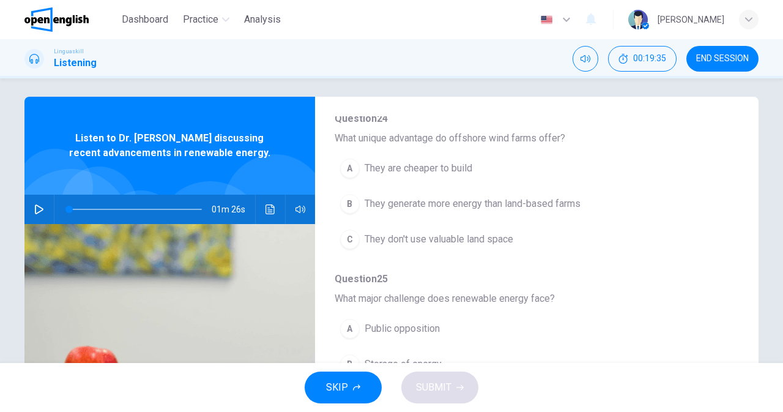
scroll to position [448, 0]
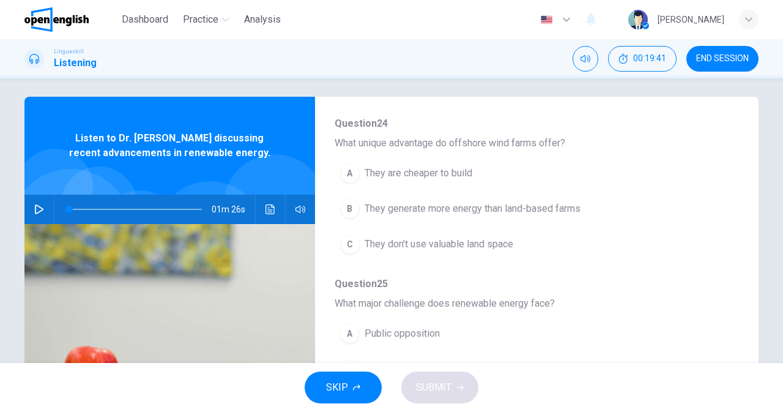
click at [371, 182] on button "A They are cheaper to build" at bounding box center [505, 173] width 341 height 31
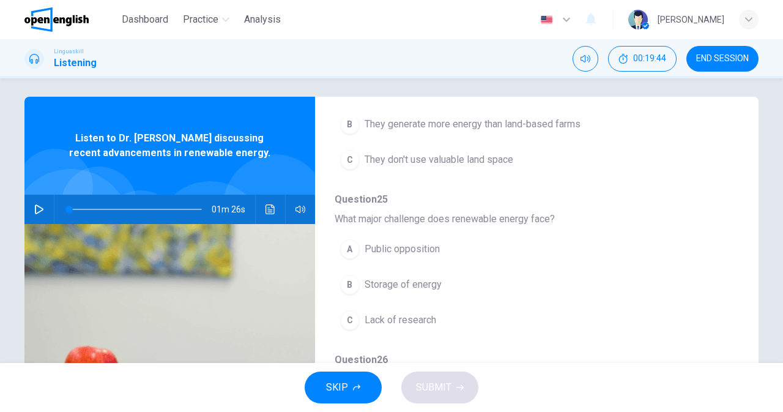
scroll to position [536, 0]
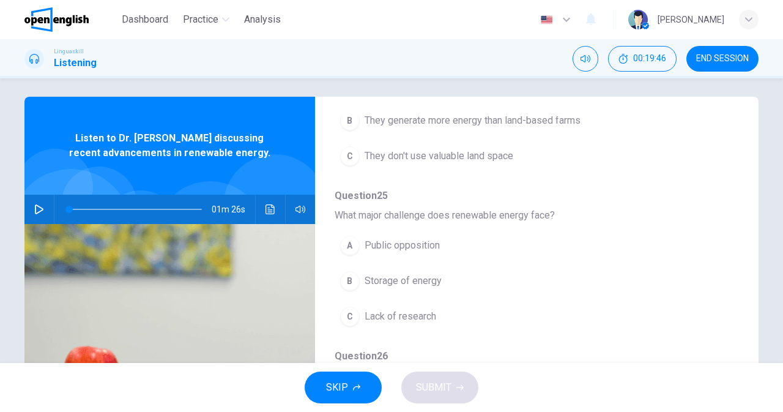
click at [380, 284] on span "Storage of energy" at bounding box center [402, 280] width 77 height 15
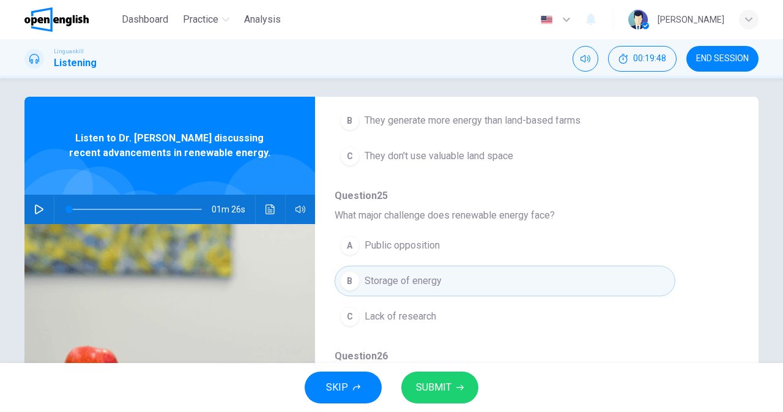
scroll to position [0, 0]
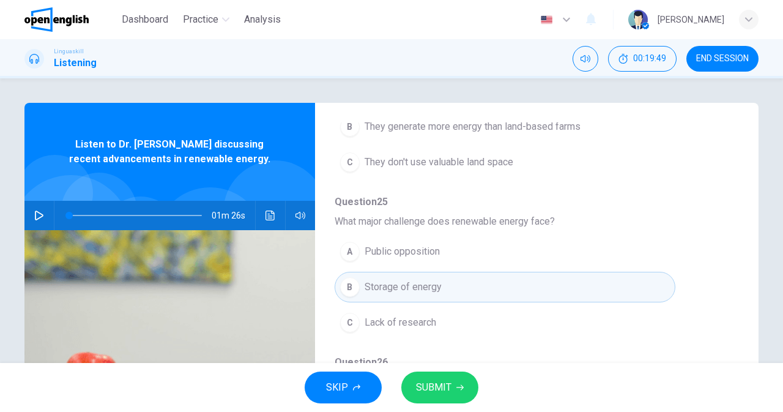
click at [427, 393] on span "SUBMIT" at bounding box center [433, 387] width 35 height 17
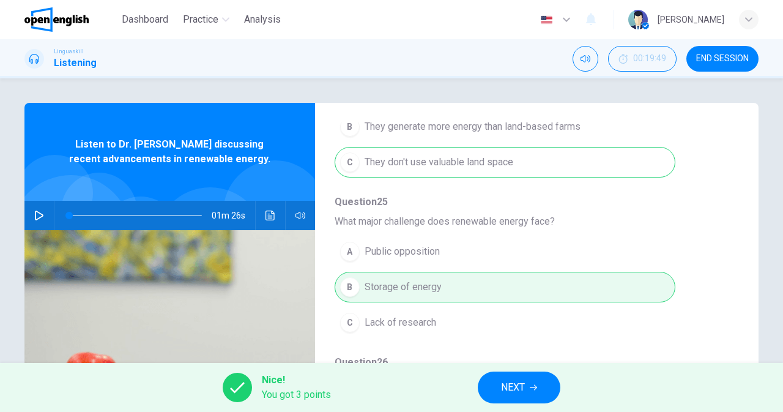
click at [760, 18] on div "Dashboard Practice Analysis English ** ​ [PERSON_NAME]" at bounding box center [391, 19] width 773 height 39
click at [749, 20] on icon "button" at bounding box center [748, 19] width 7 height 7
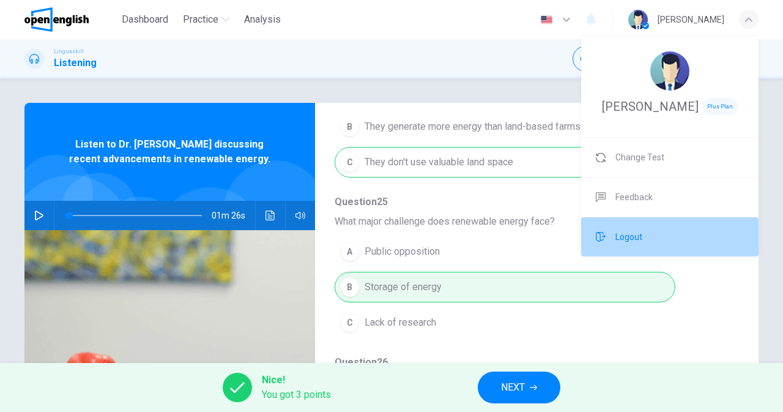
click at [623, 245] on li "Logout" at bounding box center [669, 236] width 177 height 39
